Goal: Information Seeking & Learning: Learn about a topic

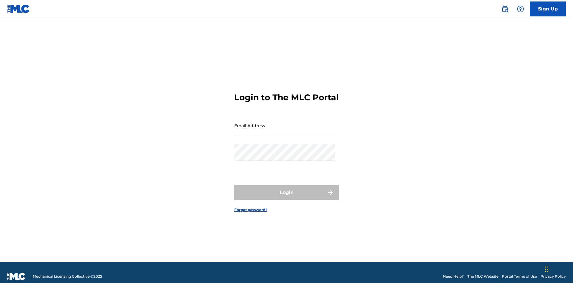
scroll to position [8, 0]
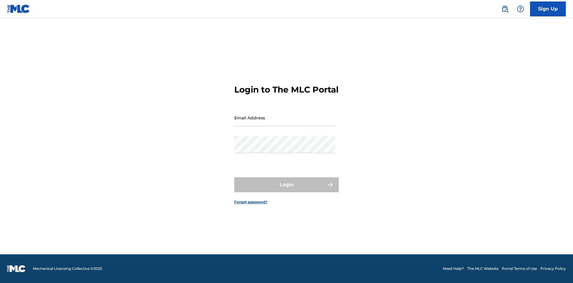
click at [285, 123] on input "Email Address" at bounding box center [284, 117] width 101 height 17
type input "[EMAIL_ADDRESS][DOMAIN_NAME]"
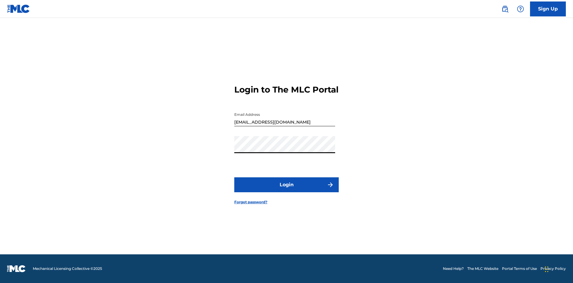
click at [286, 190] on button "Login" at bounding box center [286, 184] width 104 height 15
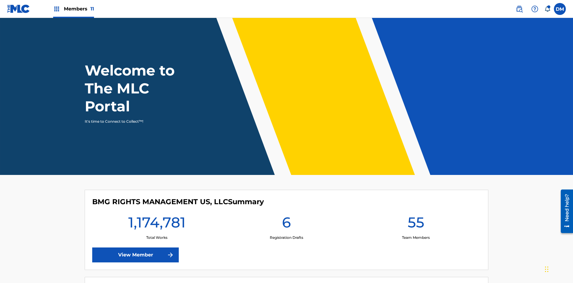
scroll to position [26, 0]
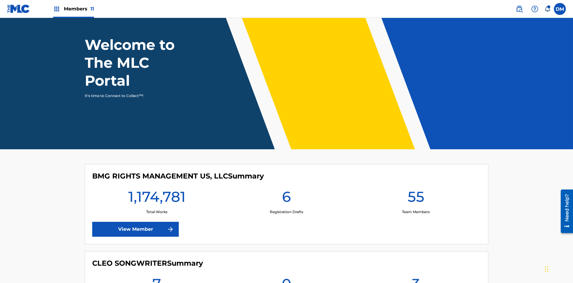
click at [73, 9] on span "Members 11" at bounding box center [79, 8] width 30 height 7
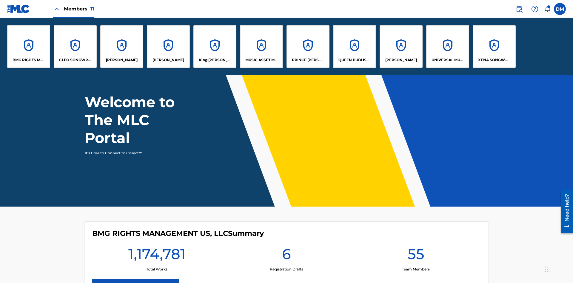
scroll to position [0, 0]
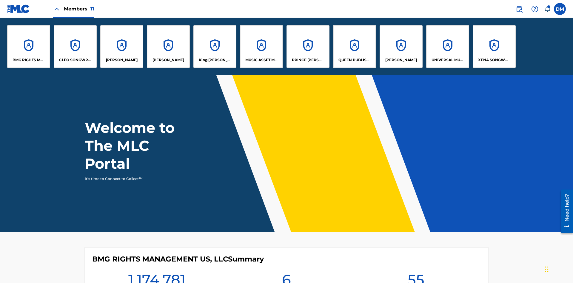
click at [261, 60] on p "MUSIC ASSET MANAGEMENT (MAM)" at bounding box center [261, 59] width 33 height 5
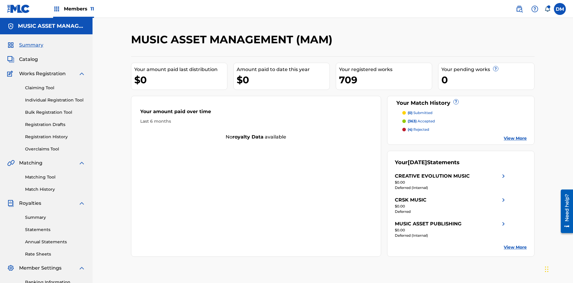
click at [28, 56] on span "Catalog" at bounding box center [28, 59] width 19 height 7
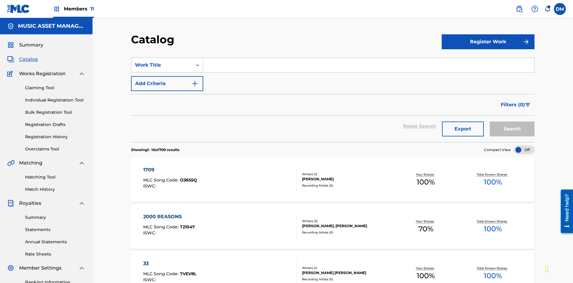
scroll to position [110, 0]
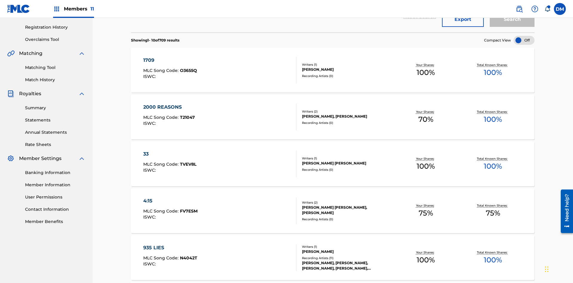
click at [524, 40] on div at bounding box center [523, 40] width 21 height 9
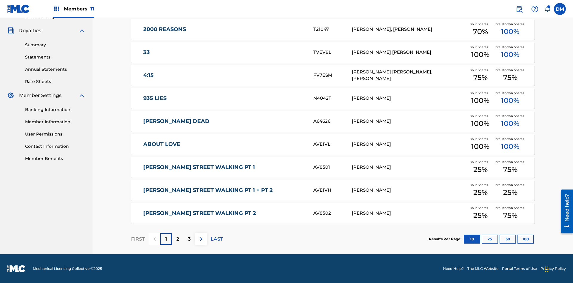
click at [464, 239] on button "10" at bounding box center [472, 239] width 16 height 9
click at [138, 239] on p "FIRST" at bounding box center [138, 238] width 14 height 7
click at [201, 239] on img at bounding box center [201, 238] width 7 height 7
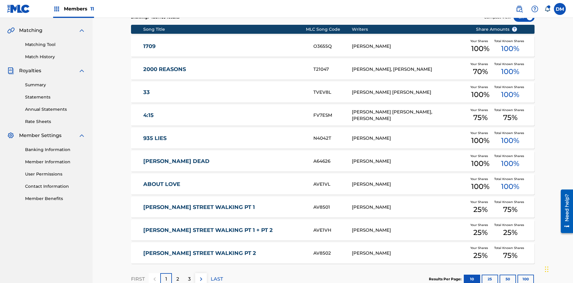
scroll to position [111, 0]
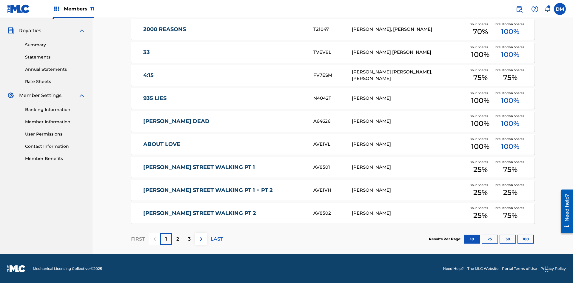
click at [201, 239] on img at bounding box center [201, 238] width 7 height 7
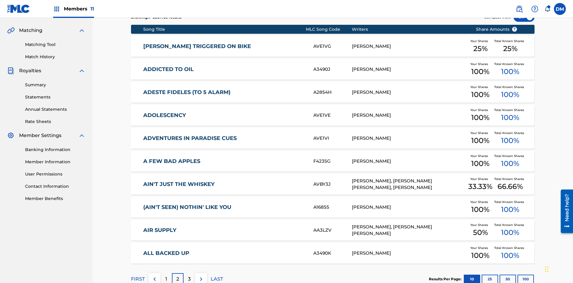
scroll to position [0, 0]
click at [201, 275] on img at bounding box center [201, 278] width 7 height 7
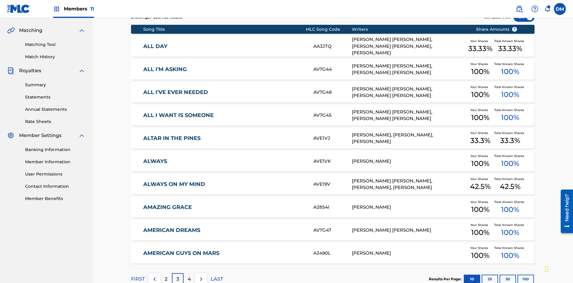
click at [201, 275] on img at bounding box center [201, 278] width 7 height 7
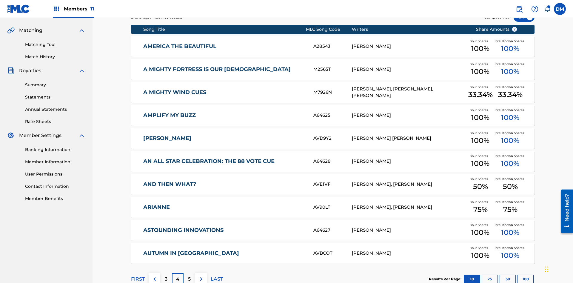
click at [201, 275] on img at bounding box center [201, 278] width 7 height 7
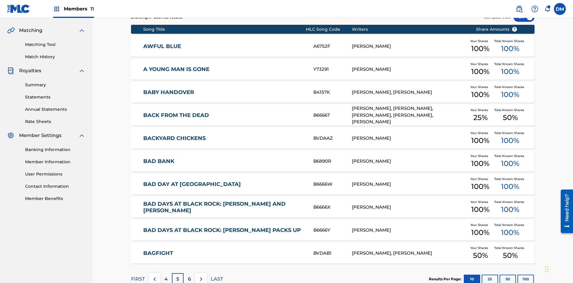
click at [201, 275] on img at bounding box center [201, 278] width 7 height 7
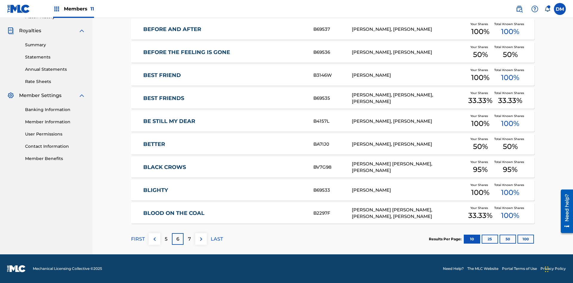
click at [201, 239] on img at bounding box center [201, 238] width 7 height 7
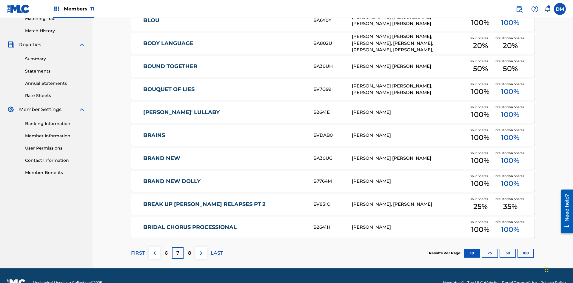
click at [201, 249] on img at bounding box center [201, 252] width 7 height 7
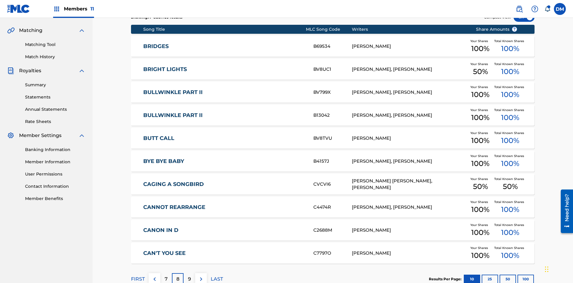
click at [201, 275] on img at bounding box center [201, 278] width 7 height 7
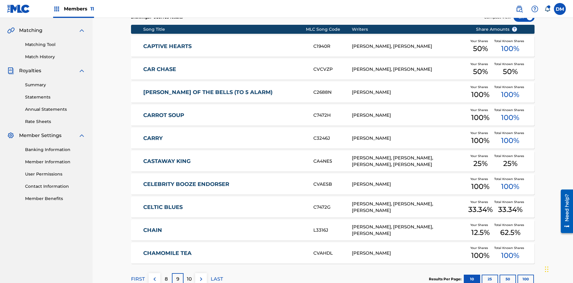
click at [201, 275] on img at bounding box center [201, 278] width 7 height 7
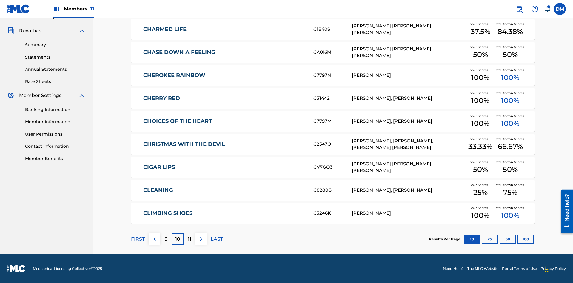
click at [201, 239] on img at bounding box center [201, 238] width 7 height 7
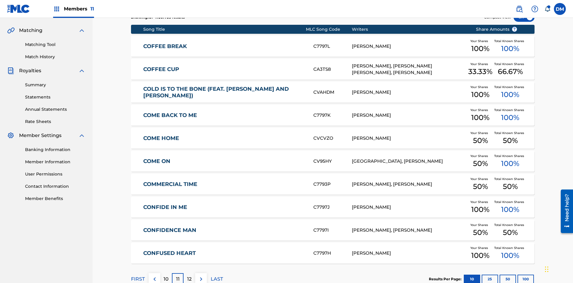
click at [201, 275] on img at bounding box center [201, 278] width 7 height 7
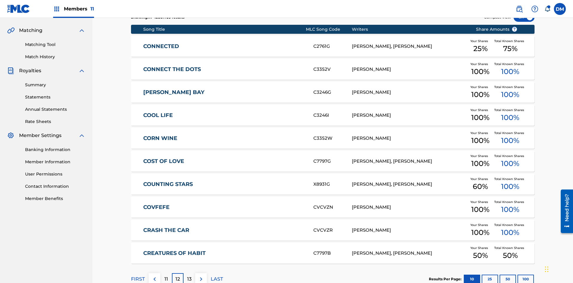
click at [201, 275] on img at bounding box center [201, 278] width 7 height 7
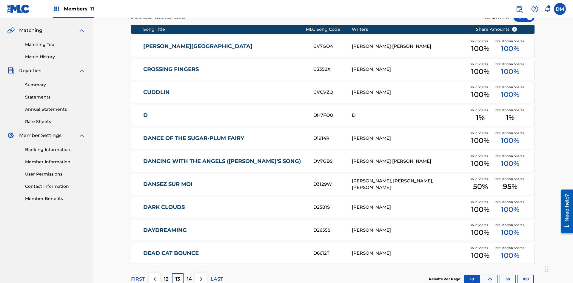
click at [201, 275] on img at bounding box center [201, 278] width 7 height 7
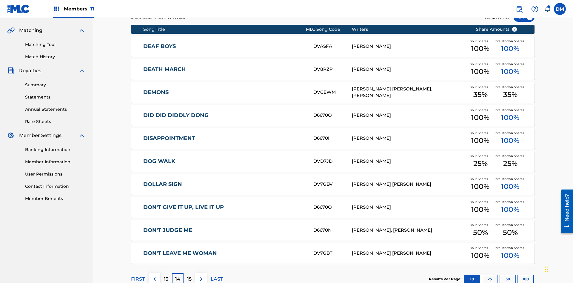
click at [201, 275] on img at bounding box center [201, 278] width 7 height 7
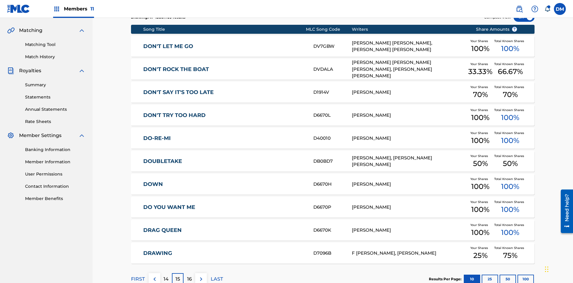
click at [201, 275] on img at bounding box center [201, 278] width 7 height 7
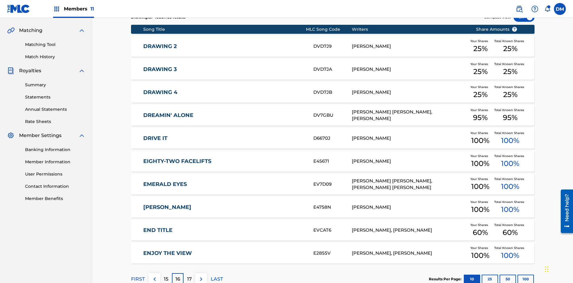
click at [201, 275] on img at bounding box center [201, 278] width 7 height 7
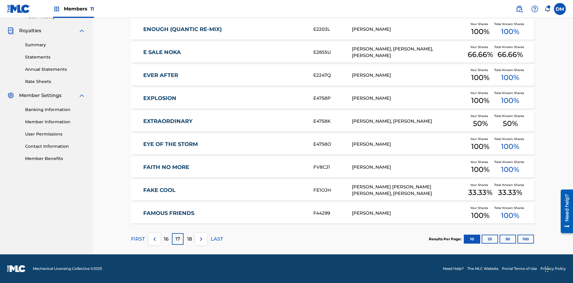
click at [201, 239] on img at bounding box center [201, 238] width 7 height 7
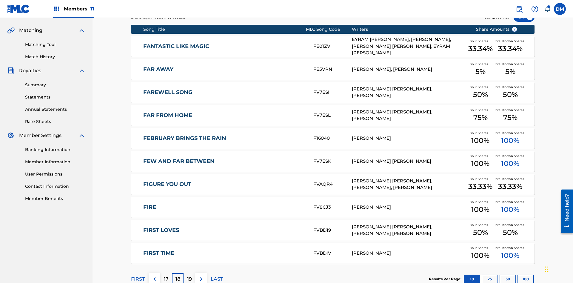
click at [201, 275] on img at bounding box center [201, 278] width 7 height 7
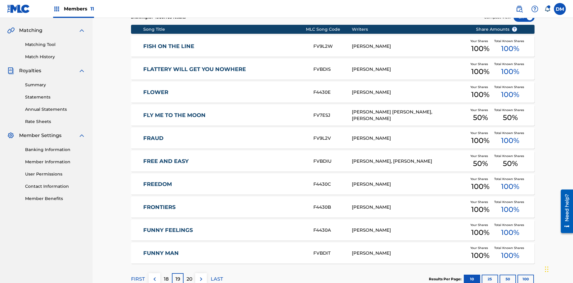
click at [201, 275] on img at bounding box center [201, 278] width 7 height 7
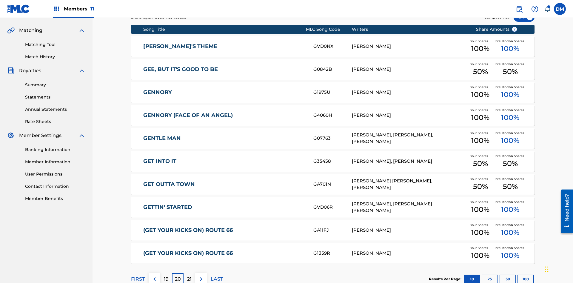
click at [201, 275] on img at bounding box center [201, 278] width 7 height 7
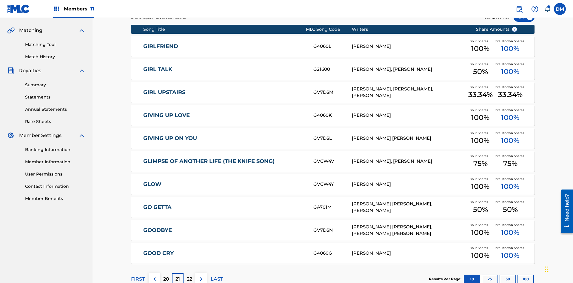
click at [201, 275] on img at bounding box center [201, 278] width 7 height 7
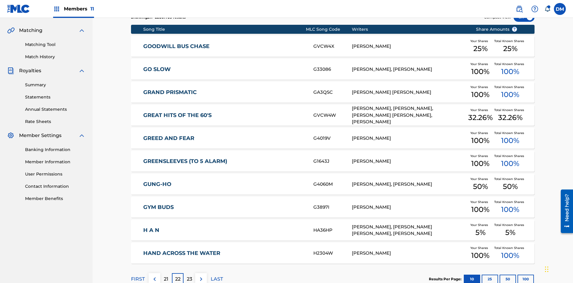
click at [201, 275] on img at bounding box center [201, 278] width 7 height 7
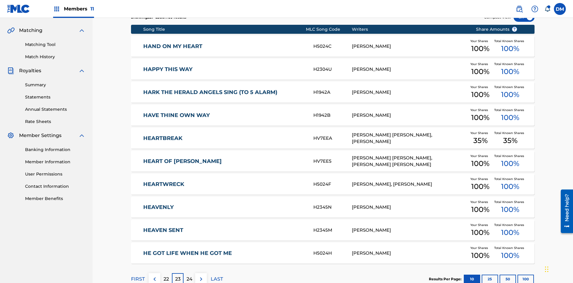
click at [201, 275] on img at bounding box center [201, 278] width 7 height 7
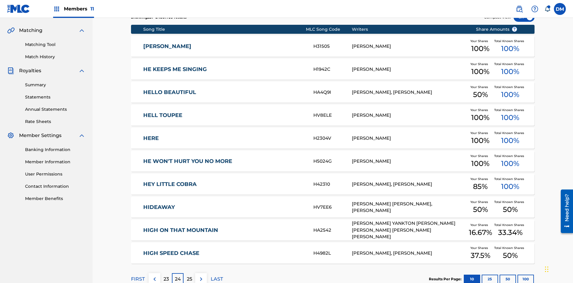
click at [201, 275] on img at bounding box center [201, 278] width 7 height 7
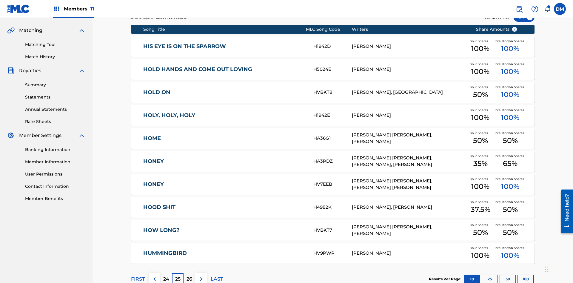
click at [201, 275] on img at bounding box center [201, 278] width 7 height 7
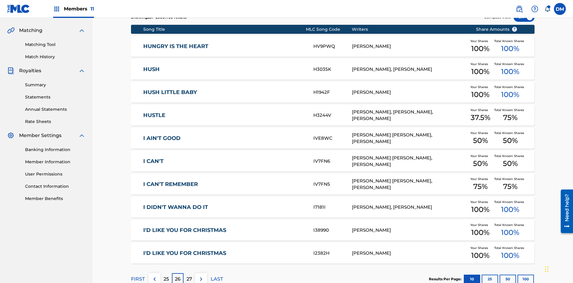
click at [201, 275] on img at bounding box center [201, 278] width 7 height 7
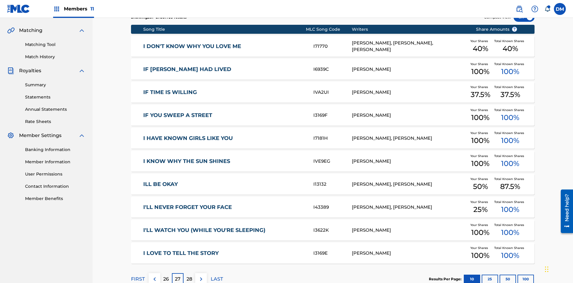
click at [201, 275] on img at bounding box center [201, 278] width 7 height 7
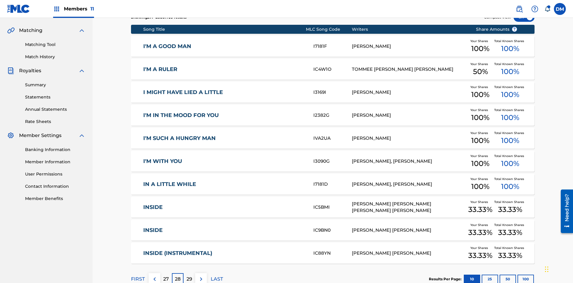
click at [201, 275] on img at bounding box center [201, 278] width 7 height 7
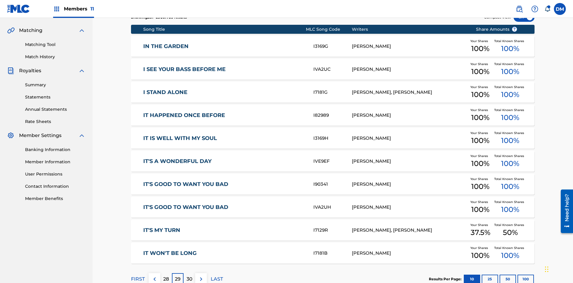
click at [201, 275] on img at bounding box center [201, 278] width 7 height 7
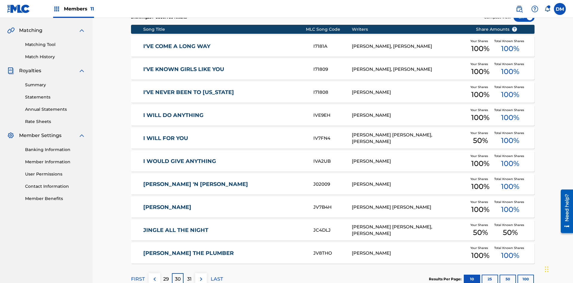
click at [201, 275] on img at bounding box center [201, 278] width 7 height 7
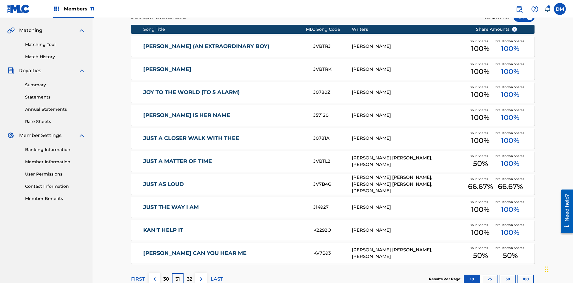
click at [201, 275] on img at bounding box center [201, 278] width 7 height 7
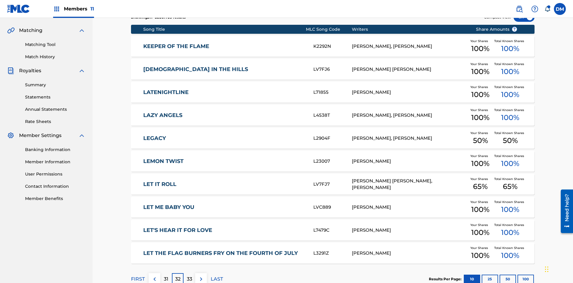
click at [201, 275] on img at bounding box center [201, 278] width 7 height 7
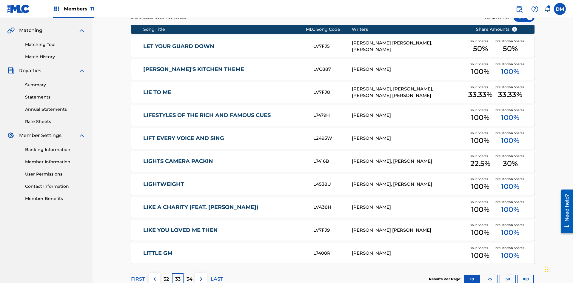
click at [201, 275] on img at bounding box center [201, 278] width 7 height 7
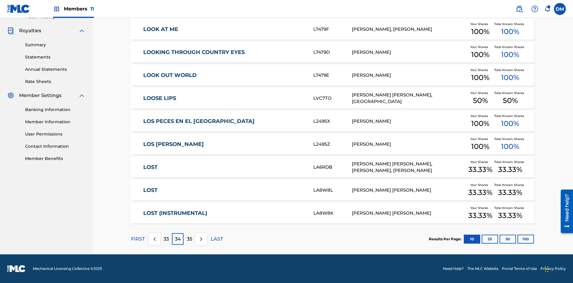
click at [201, 239] on img at bounding box center [201, 238] width 7 height 7
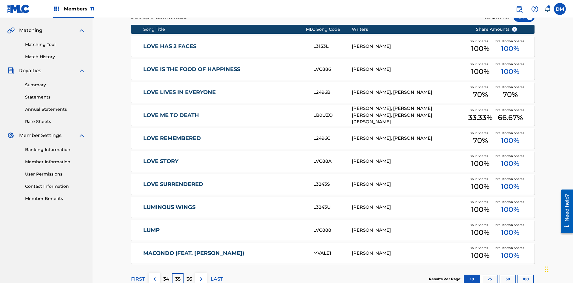
click at [201, 275] on img at bounding box center [201, 278] width 7 height 7
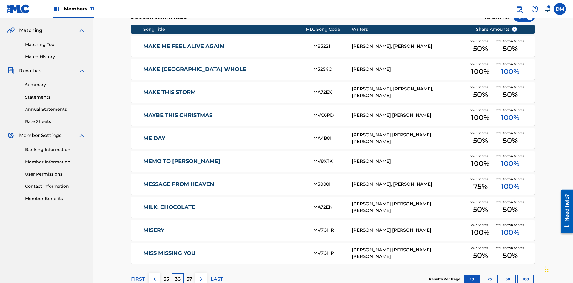
click at [201, 275] on img at bounding box center [201, 278] width 7 height 7
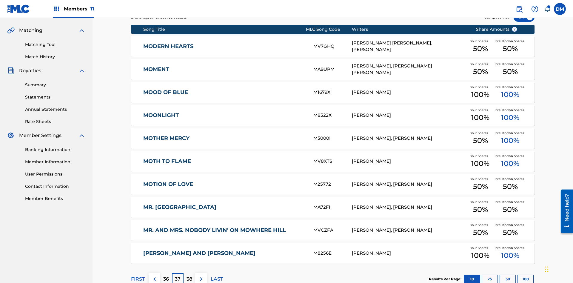
click at [201, 275] on img at bounding box center [201, 278] width 7 height 7
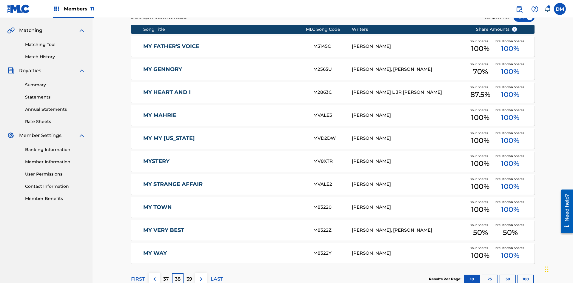
click at [201, 275] on img at bounding box center [201, 278] width 7 height 7
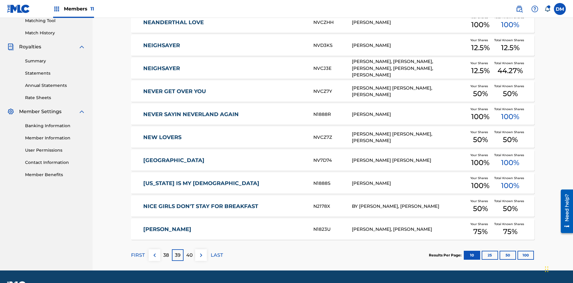
click at [201, 252] on img at bounding box center [201, 255] width 7 height 7
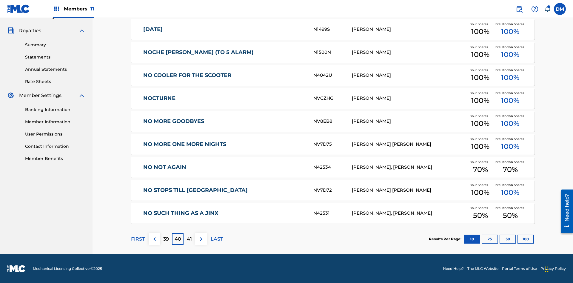
click at [201, 239] on img at bounding box center [201, 238] width 7 height 7
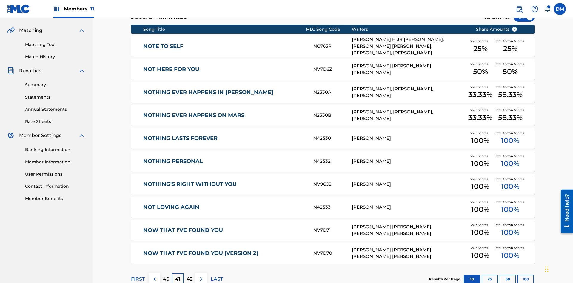
click at [201, 275] on img at bounding box center [201, 278] width 7 height 7
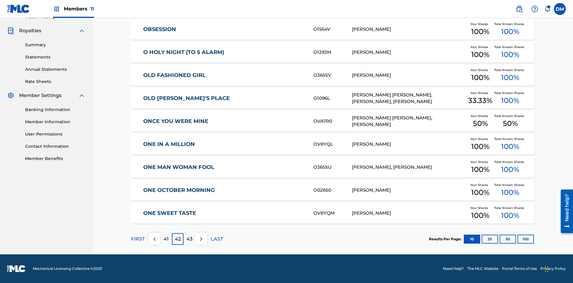
click at [201, 239] on img at bounding box center [201, 238] width 7 height 7
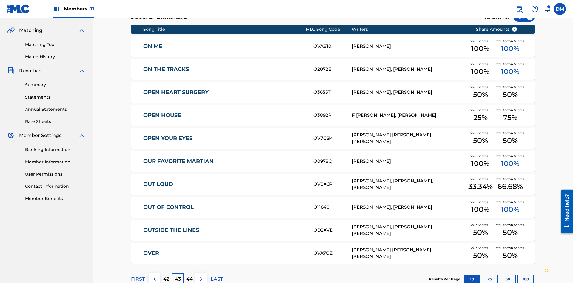
click at [201, 275] on img at bounding box center [201, 278] width 7 height 7
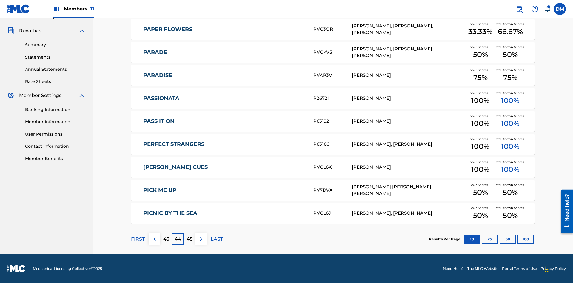
click at [201, 239] on img at bounding box center [201, 238] width 7 height 7
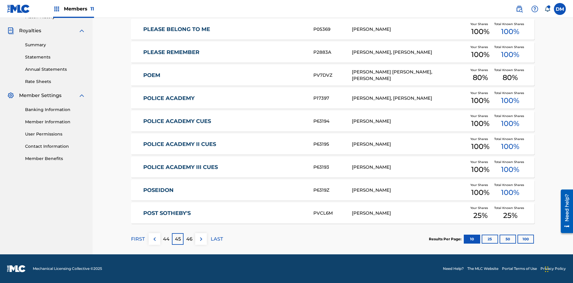
click at [201, 239] on img at bounding box center [201, 238] width 7 height 7
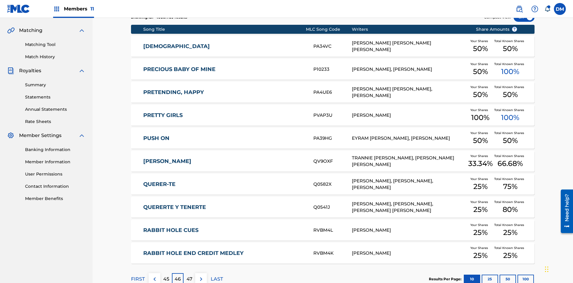
click at [201, 275] on img at bounding box center [201, 278] width 7 height 7
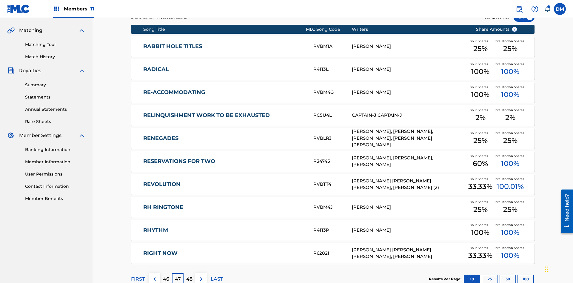
click at [201, 275] on img at bounding box center [201, 278] width 7 height 7
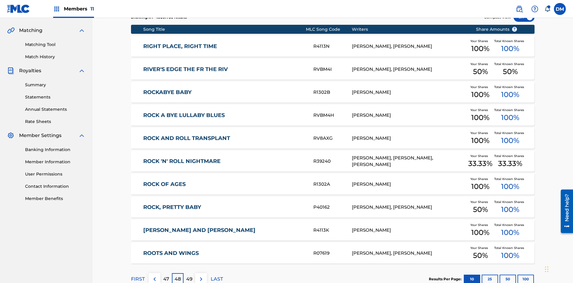
click at [201, 275] on img at bounding box center [201, 278] width 7 height 7
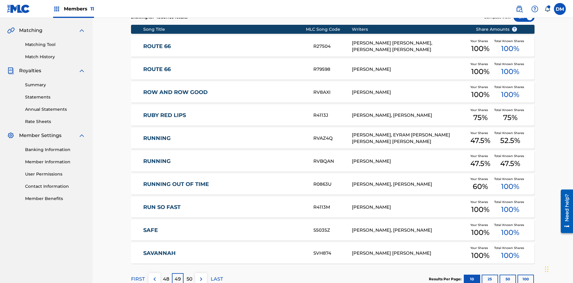
click at [201, 275] on img at bounding box center [201, 278] width 7 height 7
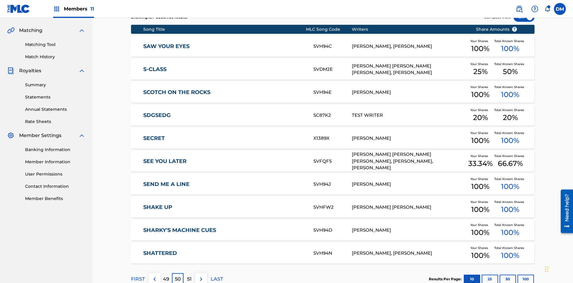
click at [201, 275] on img at bounding box center [201, 278] width 7 height 7
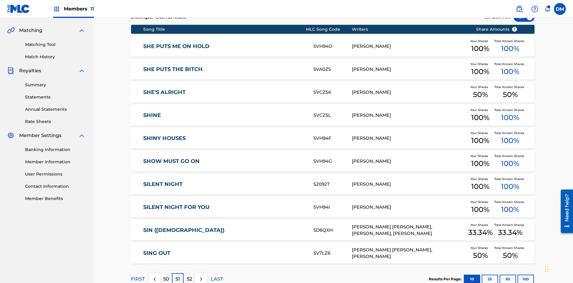
click at [201, 275] on img at bounding box center [201, 278] width 7 height 7
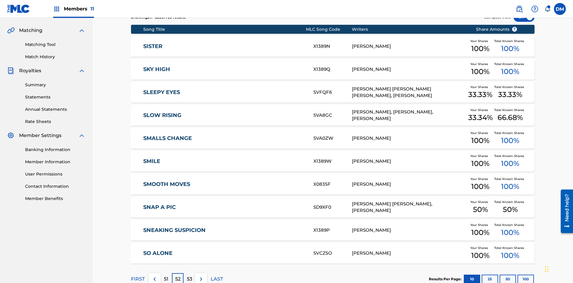
click at [201, 275] on img at bounding box center [201, 278] width 7 height 7
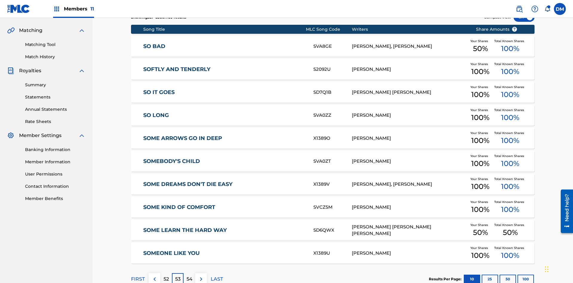
click at [201, 275] on img at bounding box center [201, 278] width 7 height 7
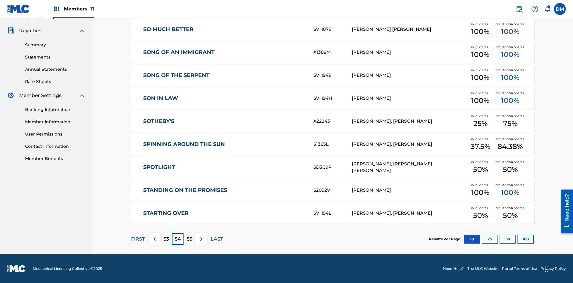
click at [201, 239] on img at bounding box center [201, 238] width 7 height 7
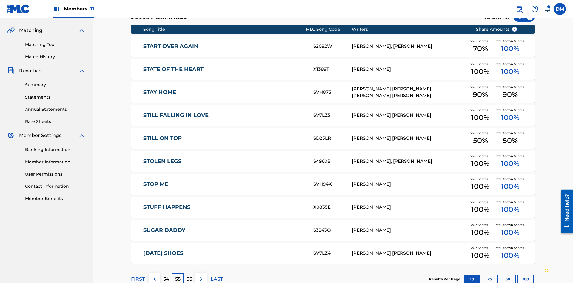
click at [201, 275] on img at bounding box center [201, 278] width 7 height 7
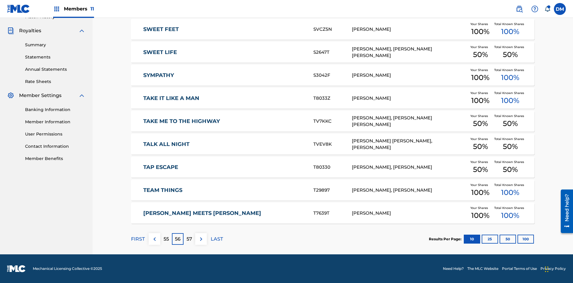
click at [201, 239] on img at bounding box center [201, 238] width 7 height 7
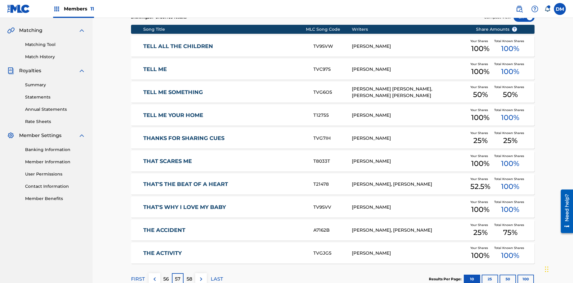
click at [201, 275] on img at bounding box center [201, 278] width 7 height 7
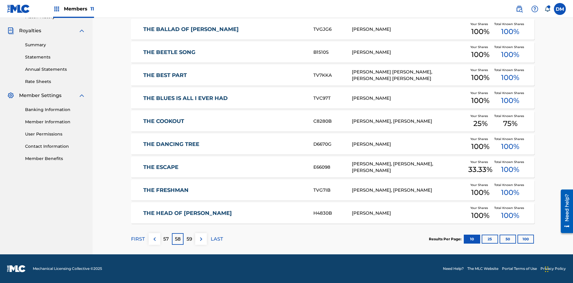
click at [201, 239] on img at bounding box center [201, 238] width 7 height 7
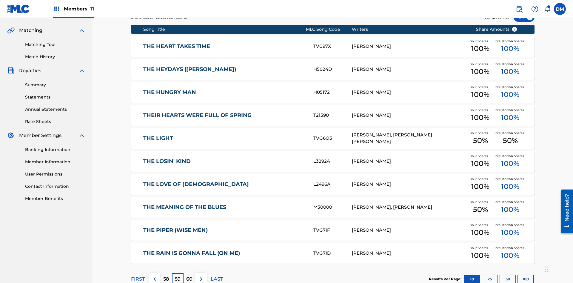
click at [201, 275] on img at bounding box center [201, 278] width 7 height 7
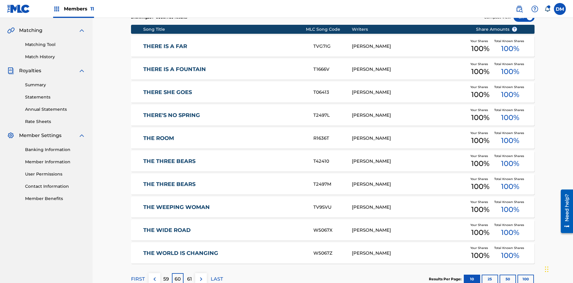
click at [201, 275] on img at bounding box center [201, 278] width 7 height 7
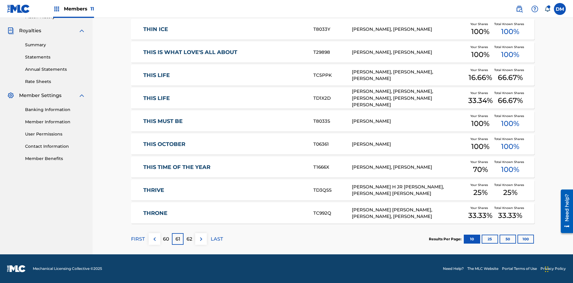
click at [201, 239] on img at bounding box center [201, 238] width 7 height 7
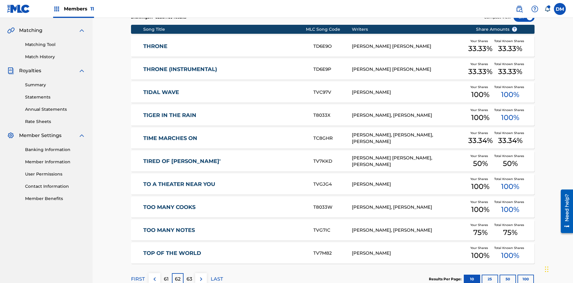
click at [201, 275] on img at bounding box center [201, 278] width 7 height 7
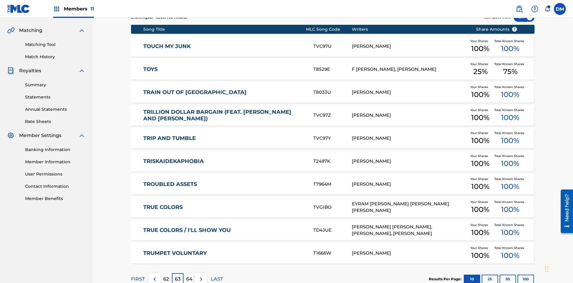
click at [201, 275] on img at bounding box center [201, 278] width 7 height 7
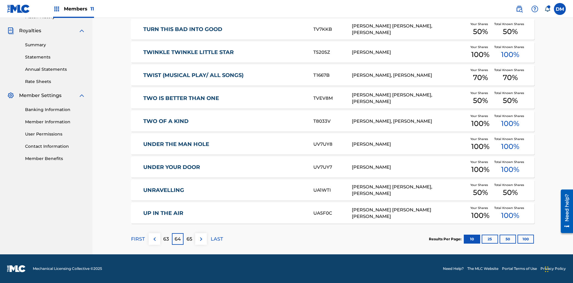
click at [201, 239] on img at bounding box center [201, 238] width 7 height 7
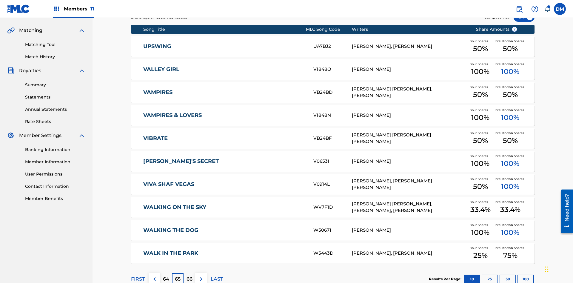
click at [201, 275] on img at bounding box center [201, 278] width 7 height 7
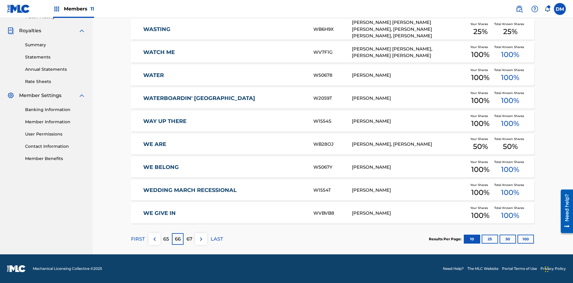
click at [201, 239] on img at bounding box center [201, 238] width 7 height 7
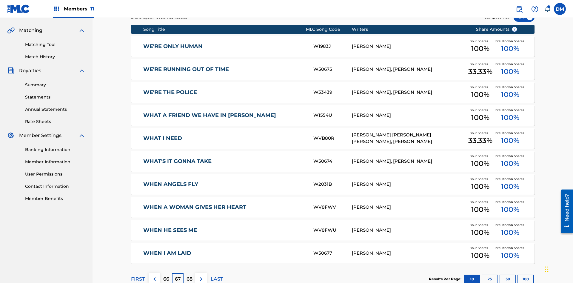
click at [201, 275] on img at bounding box center [201, 278] width 7 height 7
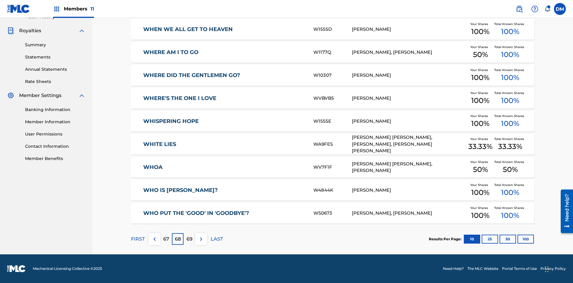
click at [482, 239] on button "25" at bounding box center [490, 239] width 16 height 9
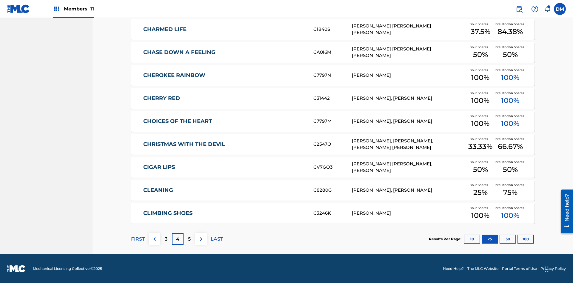
click at [201, 239] on img at bounding box center [201, 238] width 7 height 7
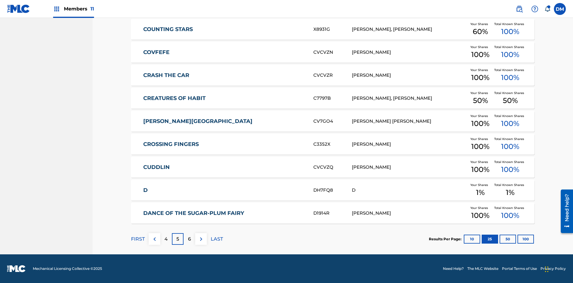
click at [201, 239] on img at bounding box center [201, 238] width 7 height 7
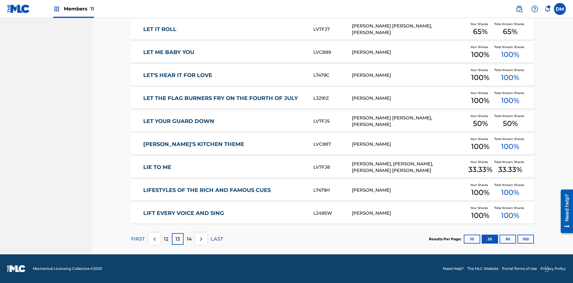
click at [201, 239] on img at bounding box center [201, 238] width 7 height 7
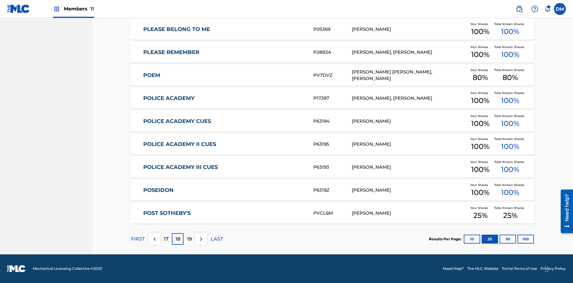
click at [201, 239] on img at bounding box center [201, 238] width 7 height 7
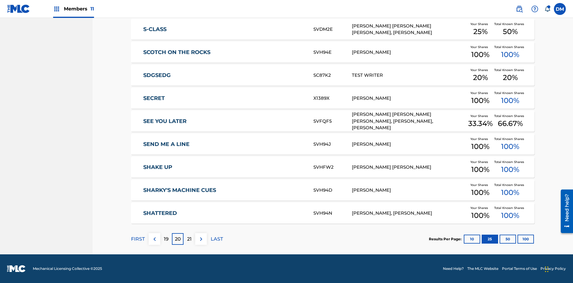
click at [201, 239] on img at bounding box center [201, 238] width 7 height 7
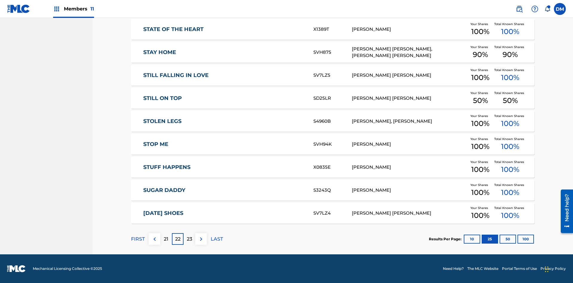
click at [201, 239] on img at bounding box center [201, 238] width 7 height 7
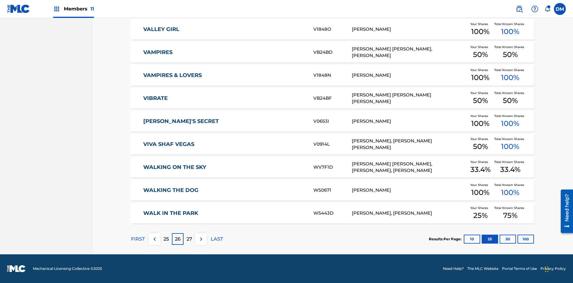
click at [201, 239] on img at bounding box center [201, 238] width 7 height 7
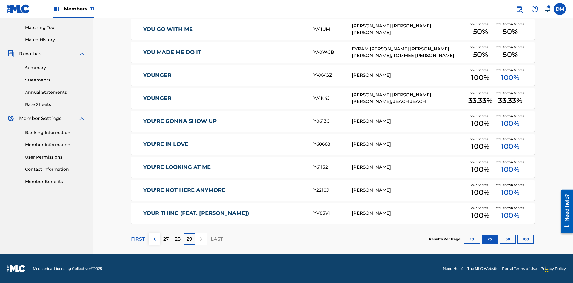
click at [499, 239] on button "50" at bounding box center [507, 239] width 16 height 9
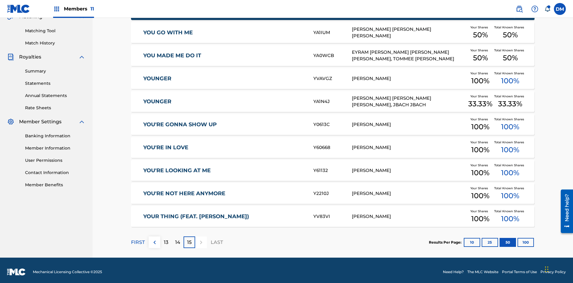
click at [138, 239] on p "FIRST" at bounding box center [138, 242] width 14 height 7
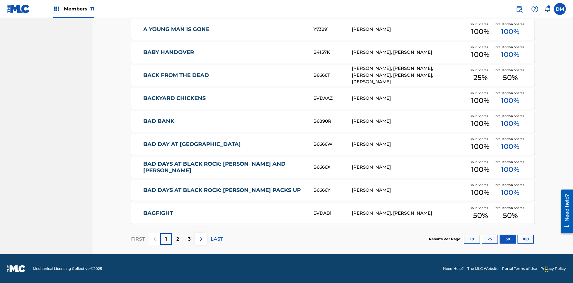
click at [201, 239] on img at bounding box center [201, 238] width 7 height 7
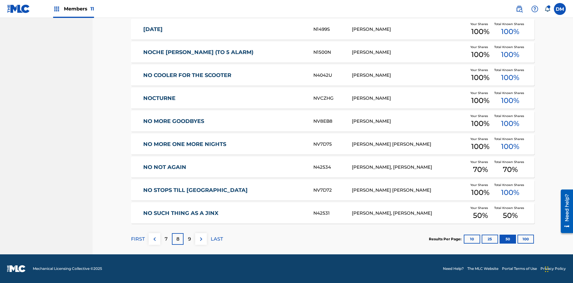
click at [201, 239] on img at bounding box center [201, 238] width 7 height 7
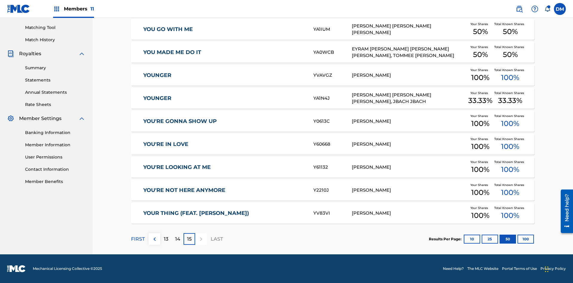
click at [517, 239] on button "100" at bounding box center [525, 239] width 16 height 9
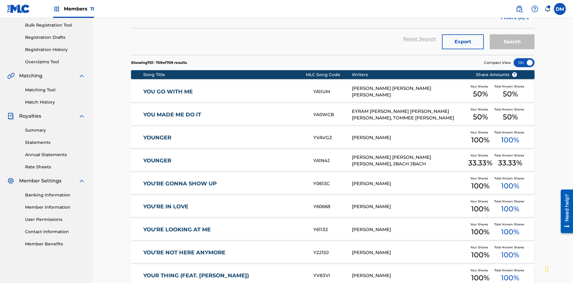
scroll to position [87, 0]
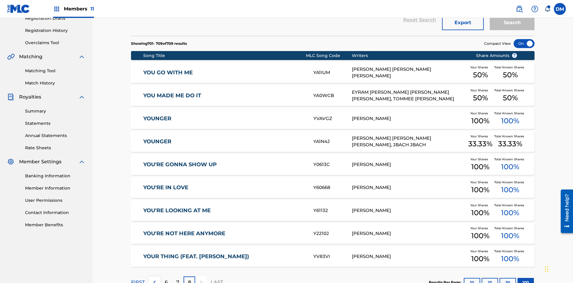
click at [138, 279] on p "FIRST" at bounding box center [138, 282] width 14 height 7
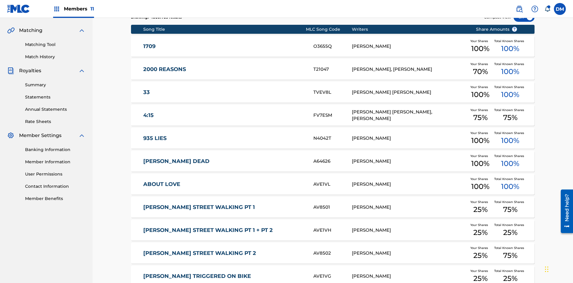
scroll to position [111, 0]
